Goal: Task Accomplishment & Management: Use online tool/utility

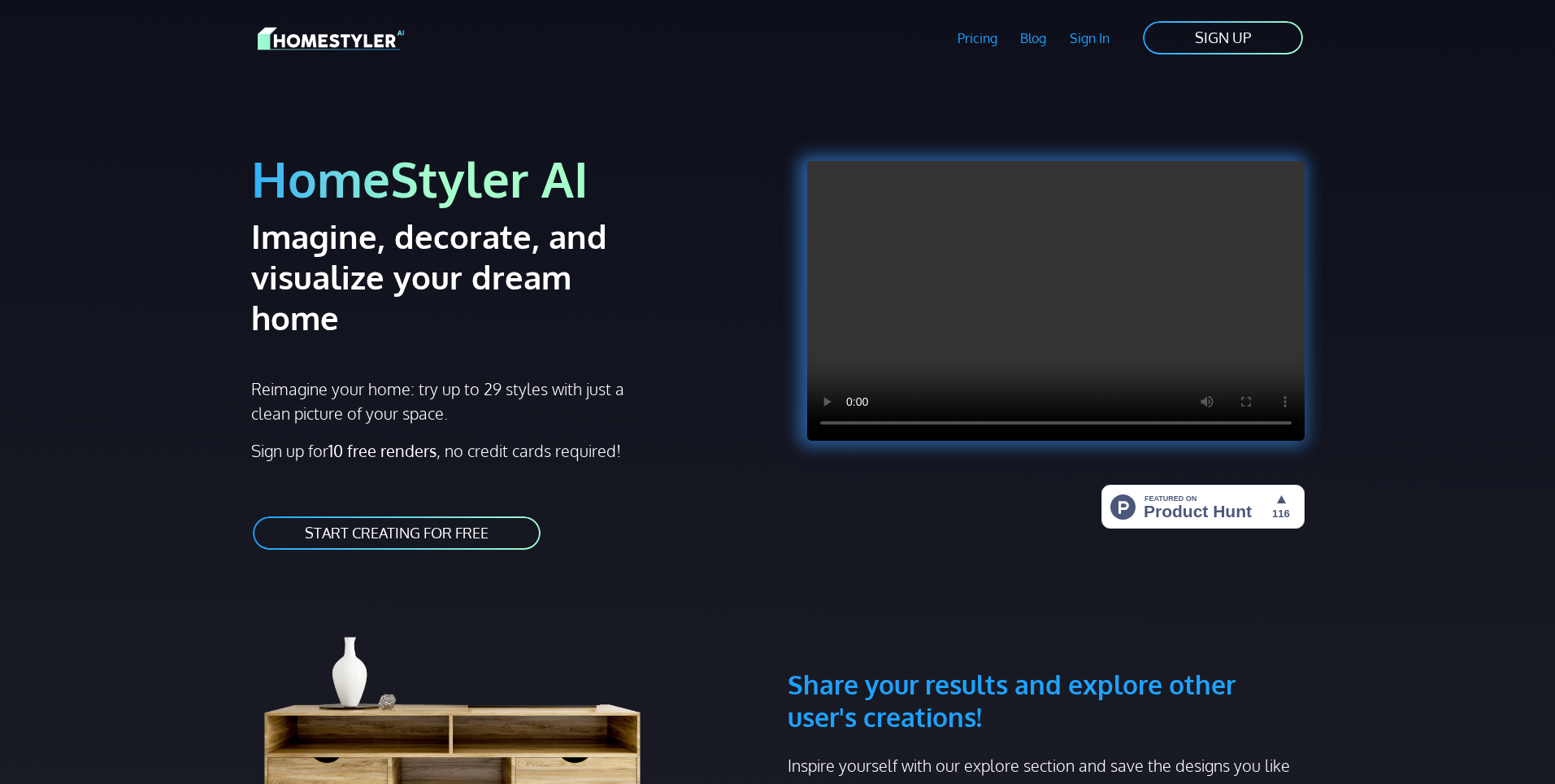
click at [1202, 37] on link "SIGN UP" at bounding box center [1223, 38] width 163 height 36
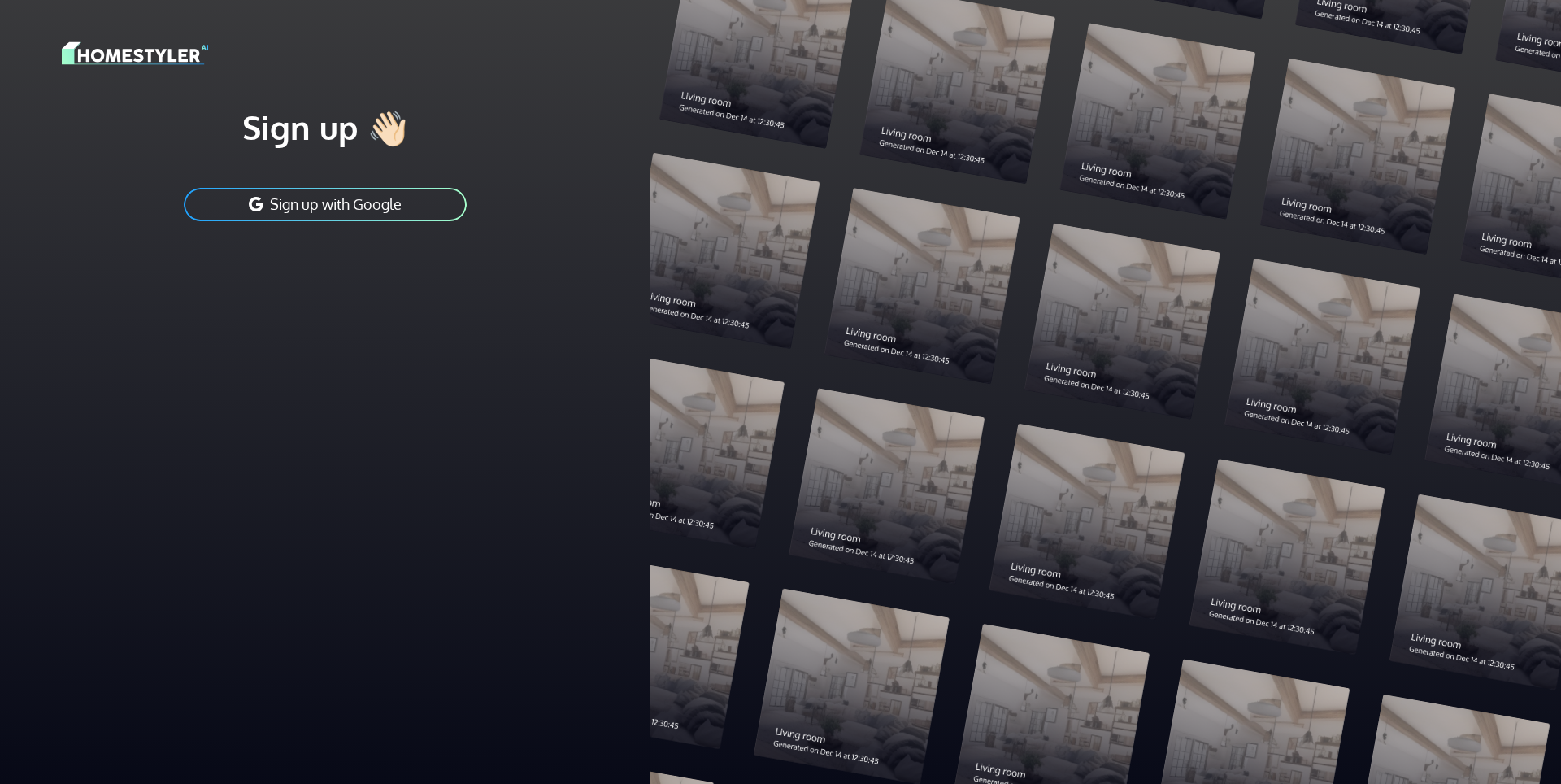
click at [277, 209] on button "Sign up with Google" at bounding box center [325, 204] width 287 height 36
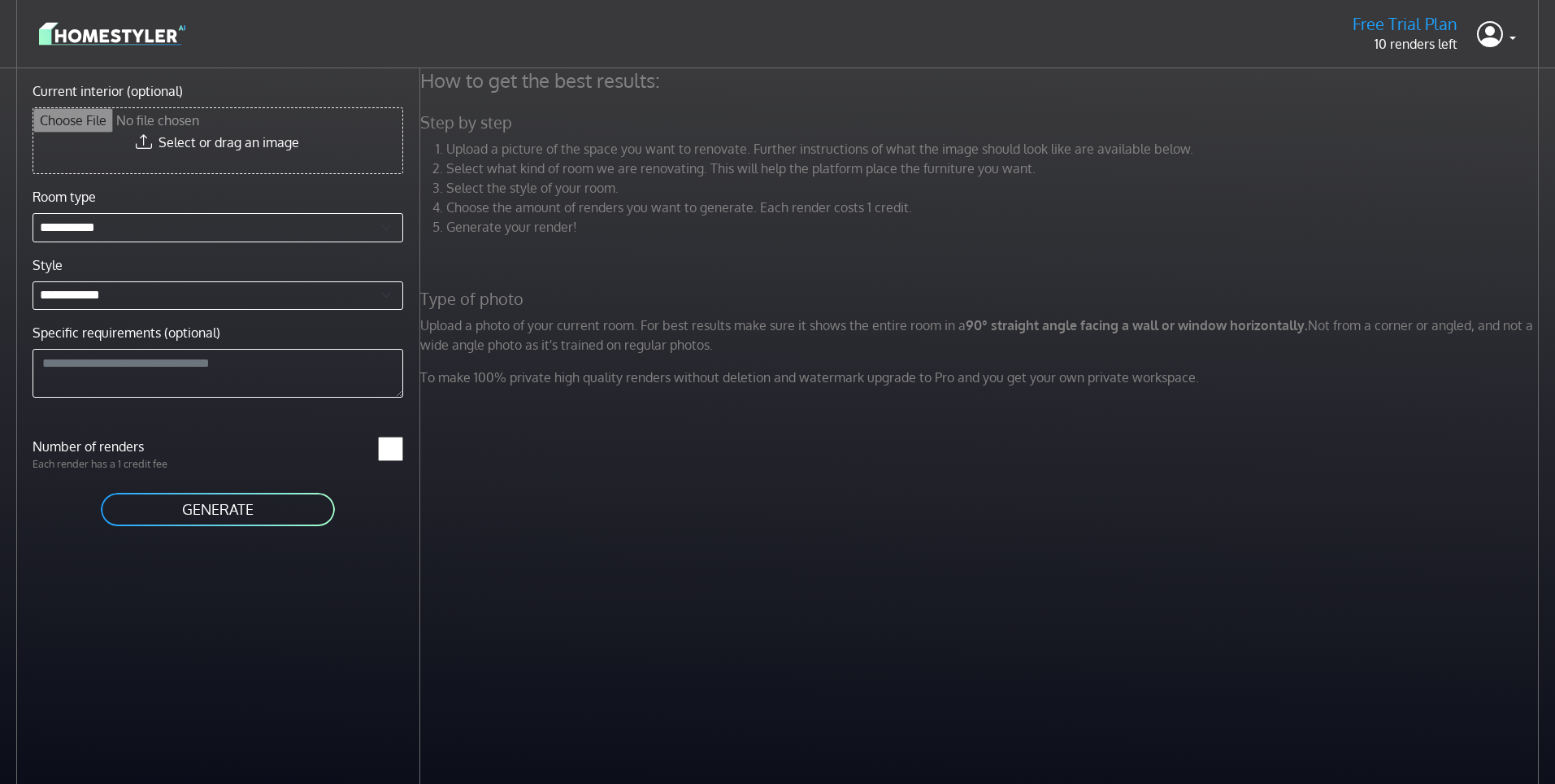
drag, startPoint x: 566, startPoint y: 604, endPoint x: 301, endPoint y: 481, distance: 292.2
click at [550, 595] on div "How to get the best results: Step by step Upload a picture of the space you wan…" at bounding box center [989, 459] width 1136 height 784
